Goal: Task Accomplishment & Management: Manage account settings

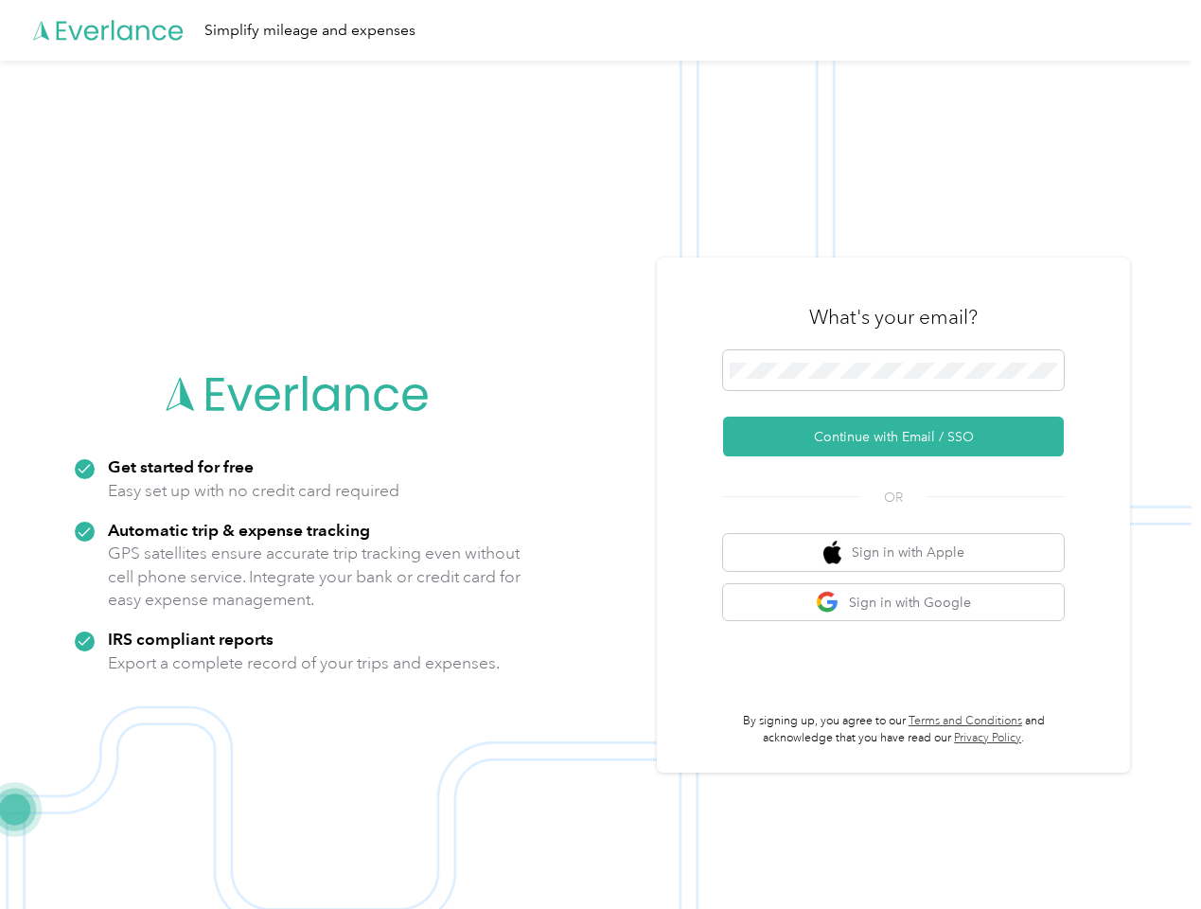
click at [600, 454] on img at bounding box center [596, 515] width 1192 height 909
click at [600, 30] on div "Simplify mileage and expenses" at bounding box center [596, 30] width 1192 height 61
click at [901, 436] on button "Continue with Email / SSO" at bounding box center [893, 437] width 341 height 40
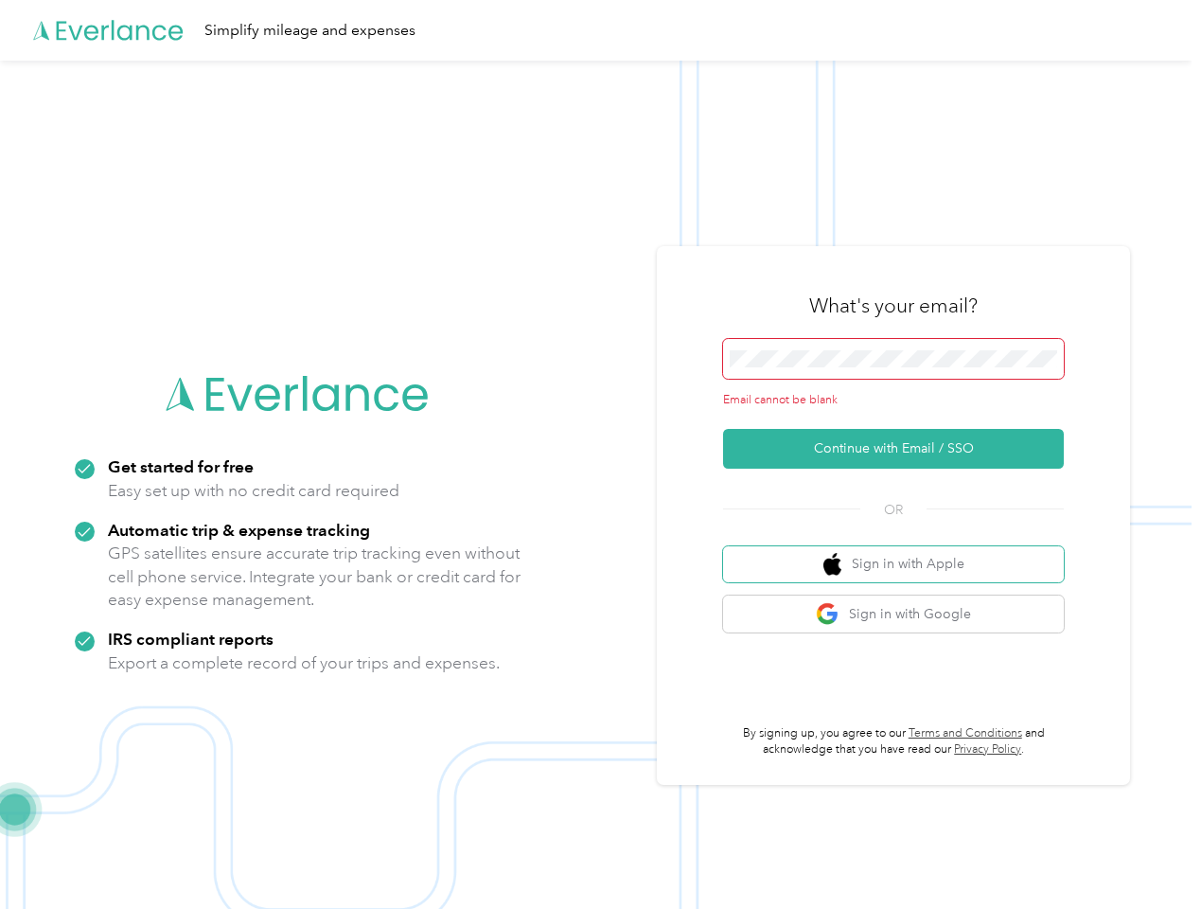
click at [901, 552] on button "Sign in with Apple" at bounding box center [893, 564] width 341 height 37
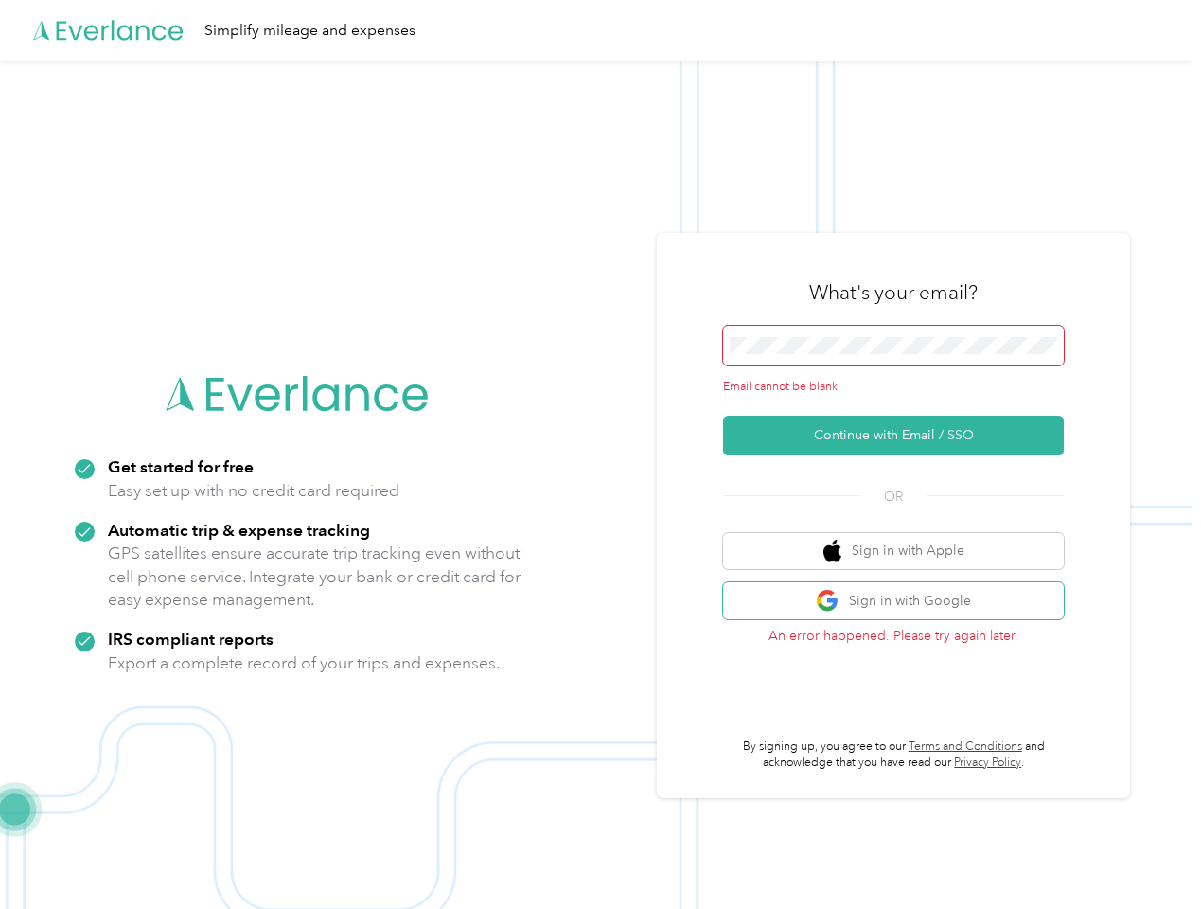
click at [901, 602] on button "Sign in with Google" at bounding box center [893, 600] width 341 height 37
